Goal: Download file/media

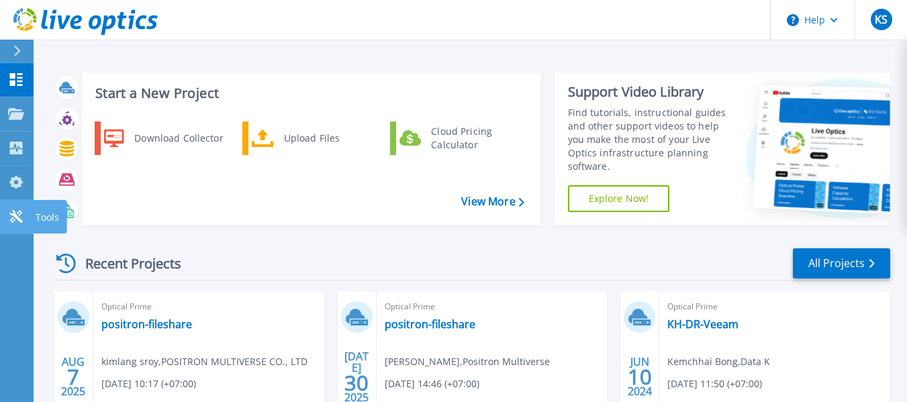
click at [19, 219] on icon at bounding box center [15, 216] width 13 height 13
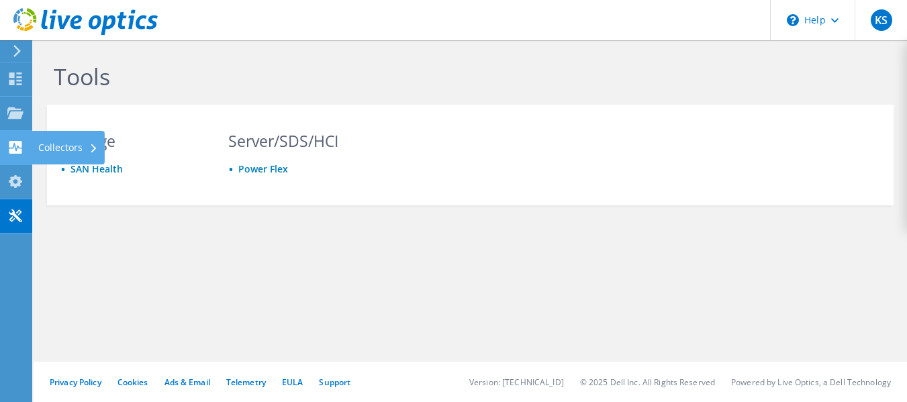
click at [17, 145] on use at bounding box center [15, 147] width 13 height 13
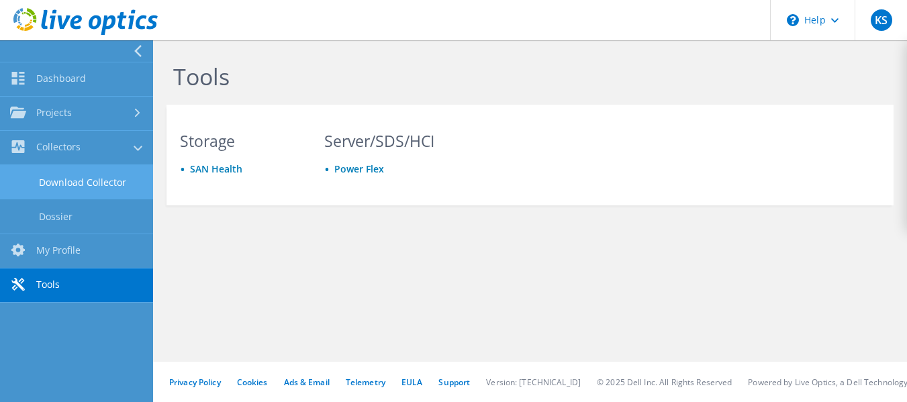
click at [74, 189] on link "Download Collector" at bounding box center [76, 182] width 153 height 34
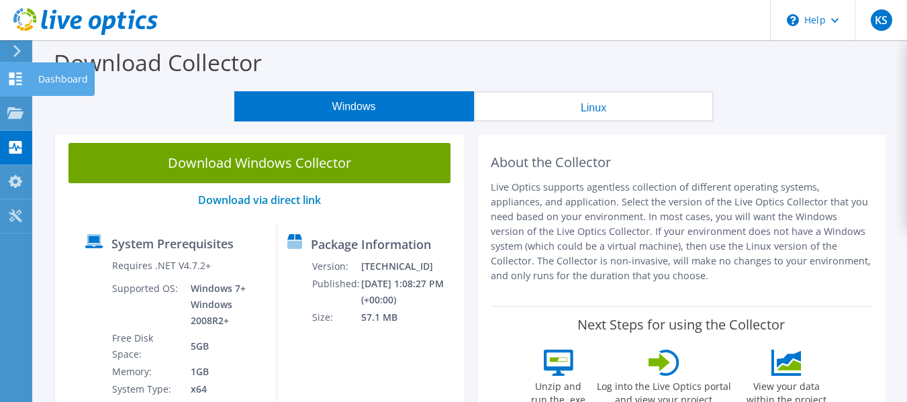
click at [16, 85] on icon at bounding box center [15, 78] width 16 height 13
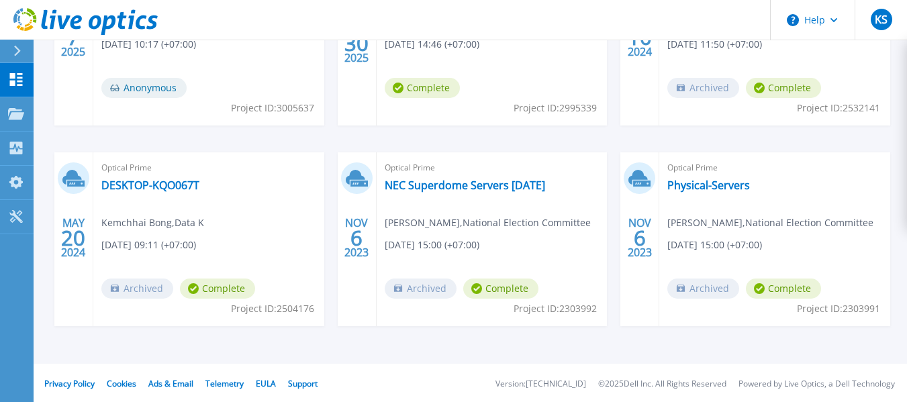
scroll to position [342, 0]
